Goal: Information Seeking & Learning: Find specific fact

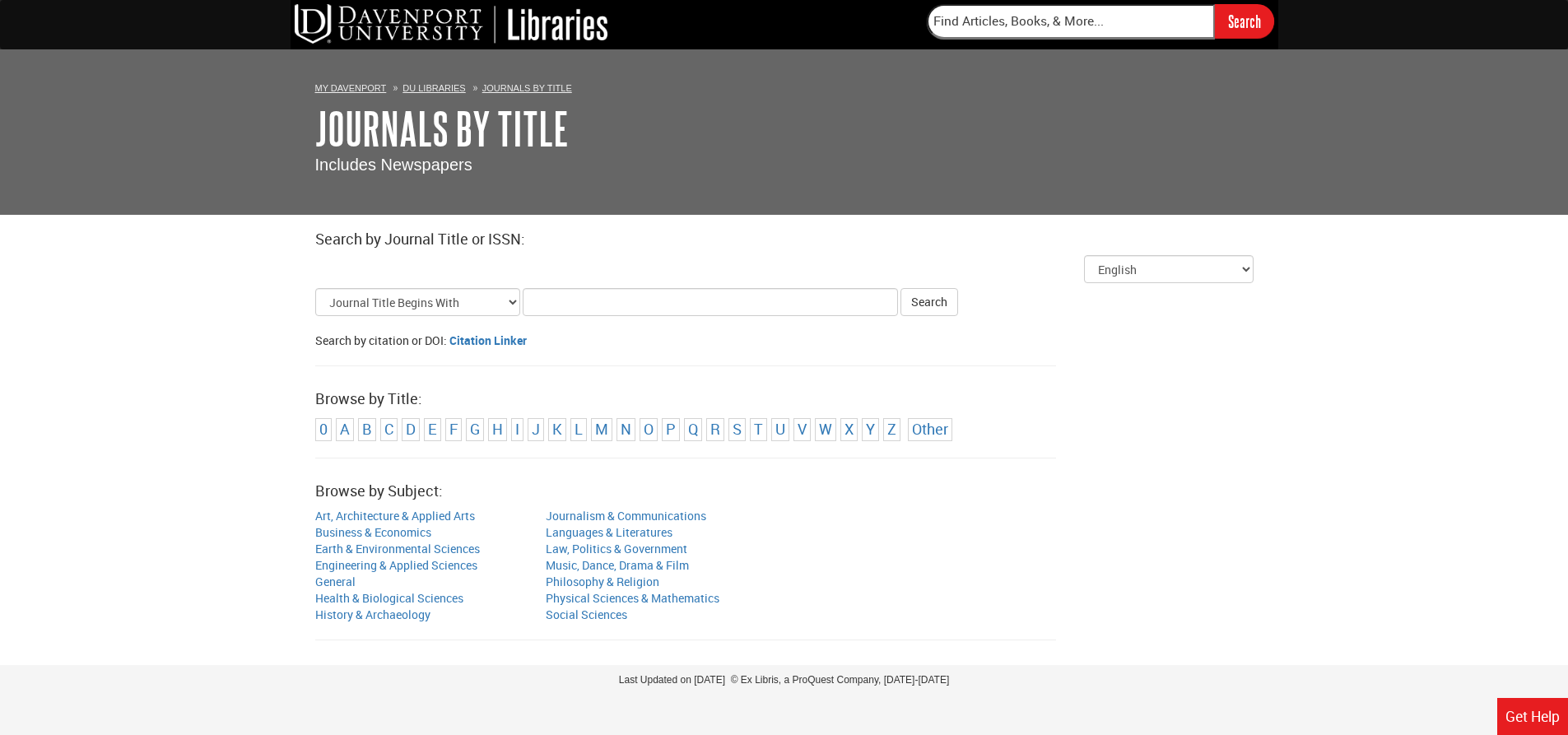
click at [546, 295] on input "Title Search Criteria" at bounding box center [710, 302] width 375 height 28
type input "Ajot"
click at [901, 288] on button "Search" at bounding box center [929, 302] width 58 height 28
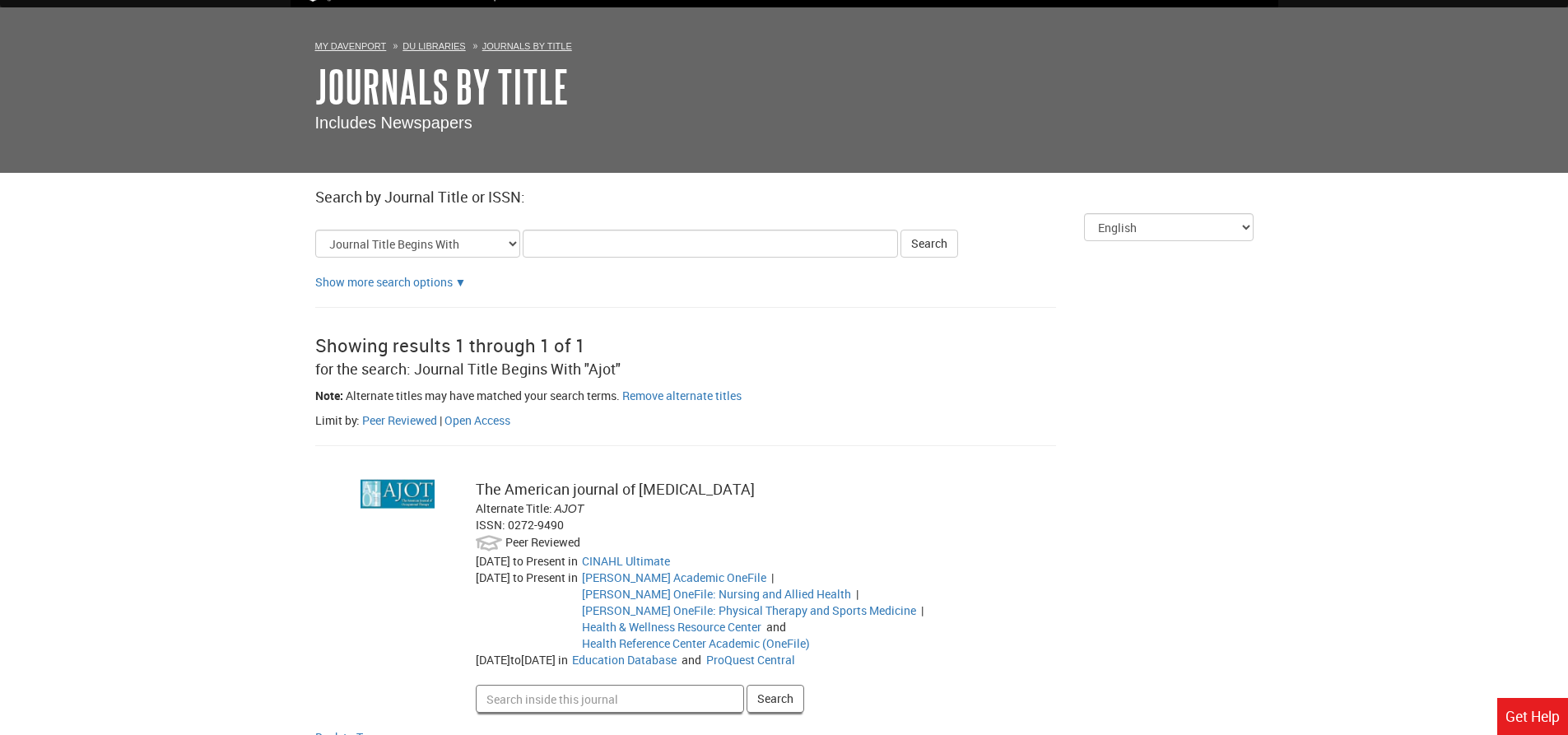
scroll to position [118, 0]
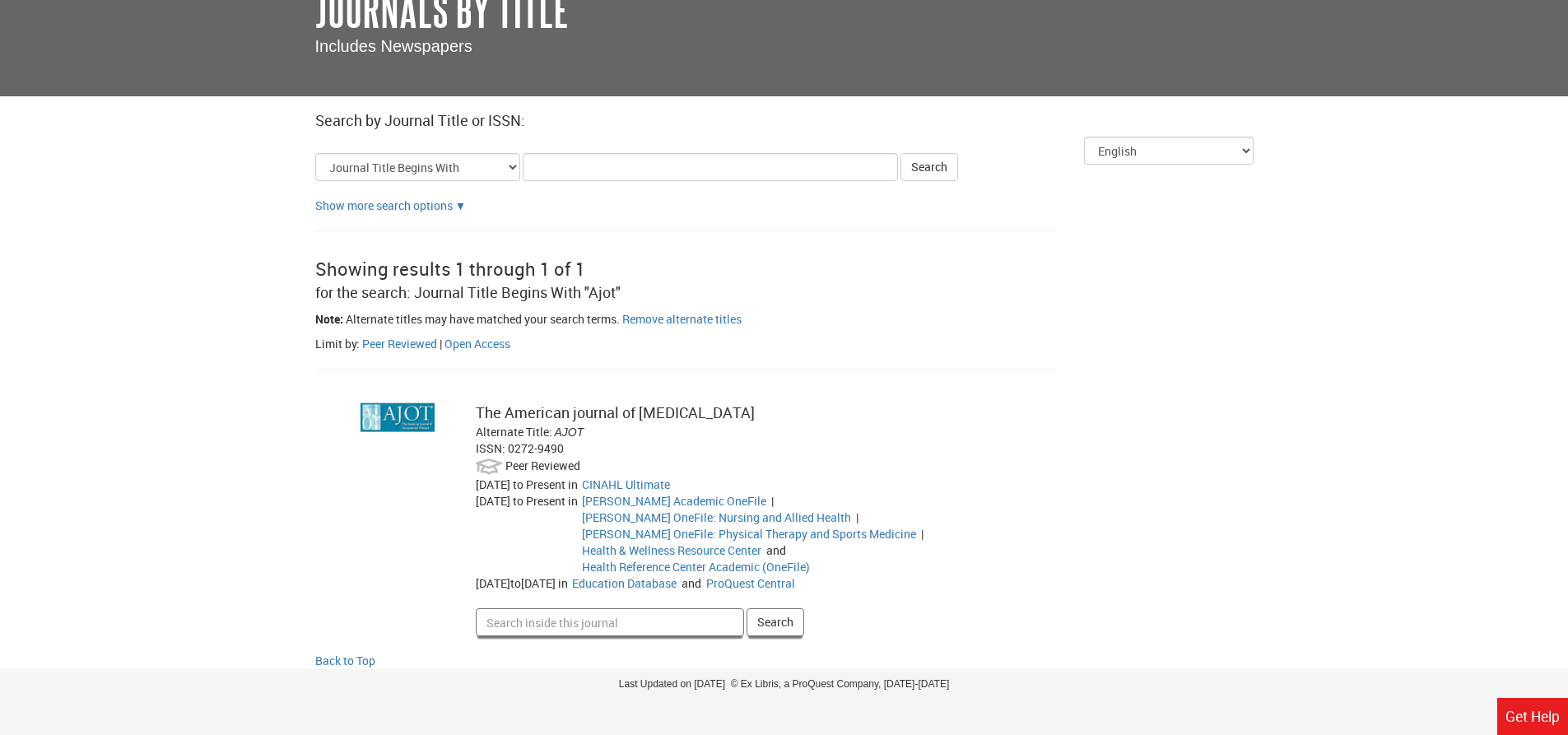
click at [508, 608] on input "Search inside this journal" at bounding box center [610, 622] width 269 height 28
type input "guidline"
click at [747, 608] on button "Search" at bounding box center [776, 622] width 58 height 28
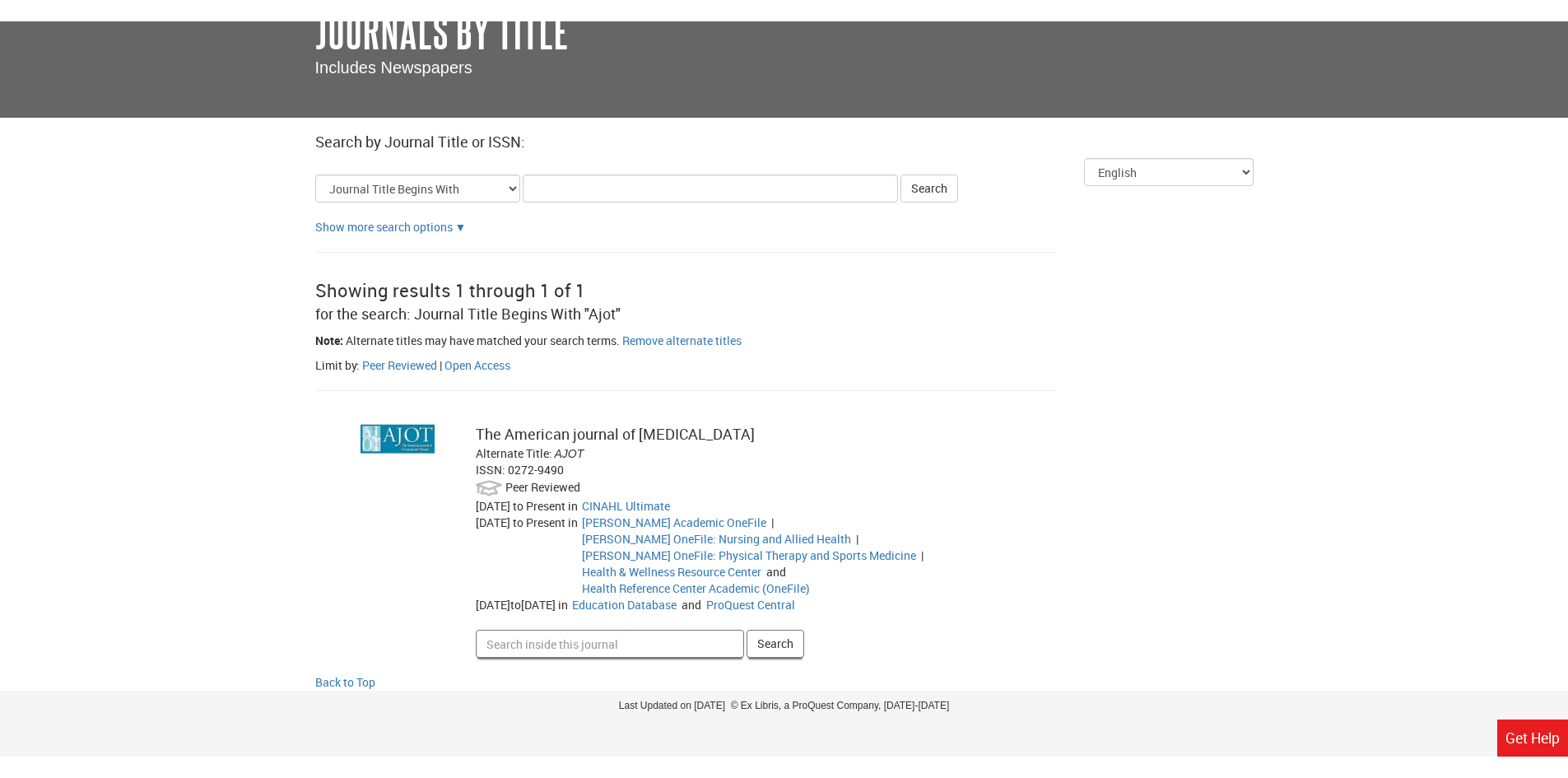
scroll to position [75, 0]
